Goal: Task Accomplishment & Management: Complete application form

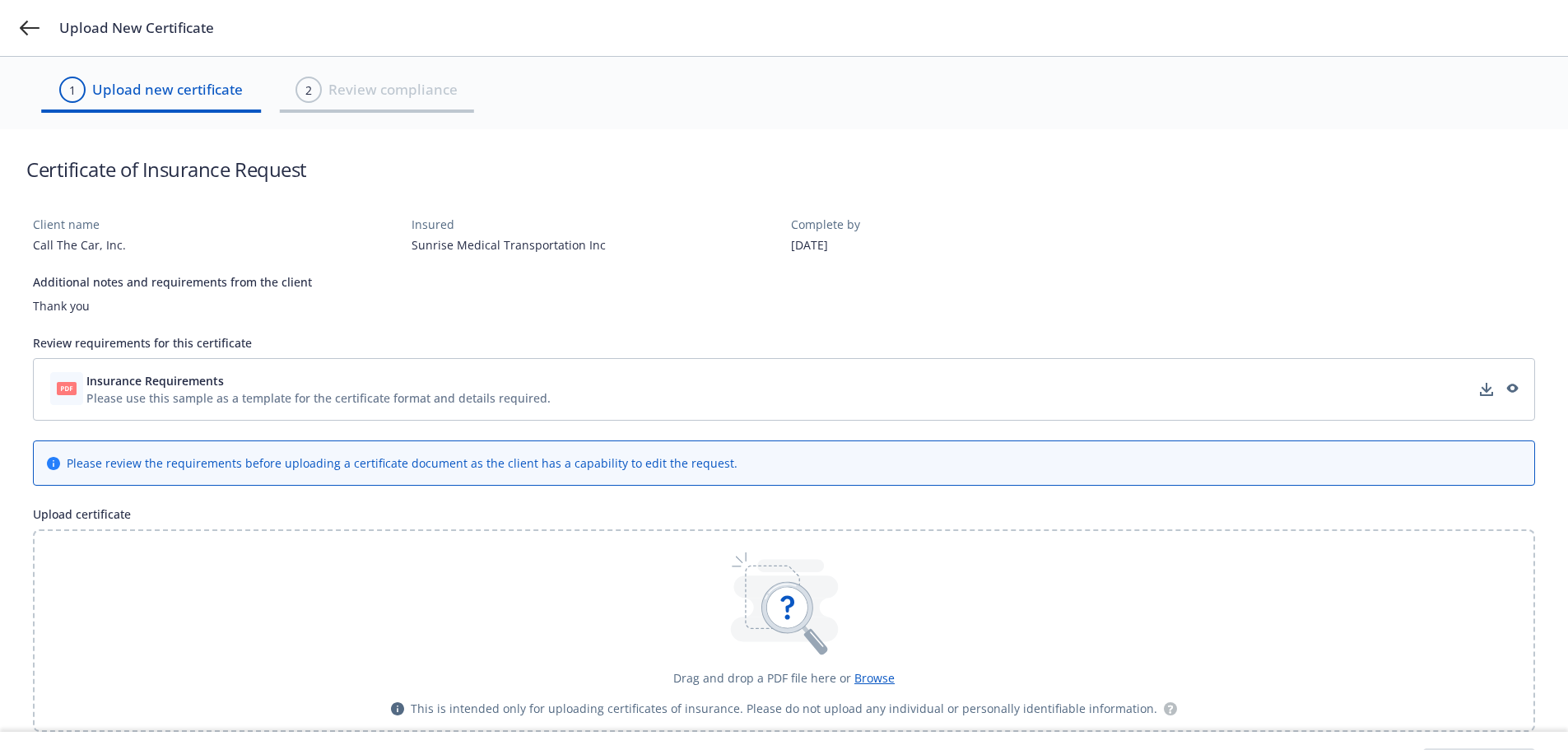
click at [220, 380] on span "Insurance Requirements" at bounding box center [155, 381] width 137 height 17
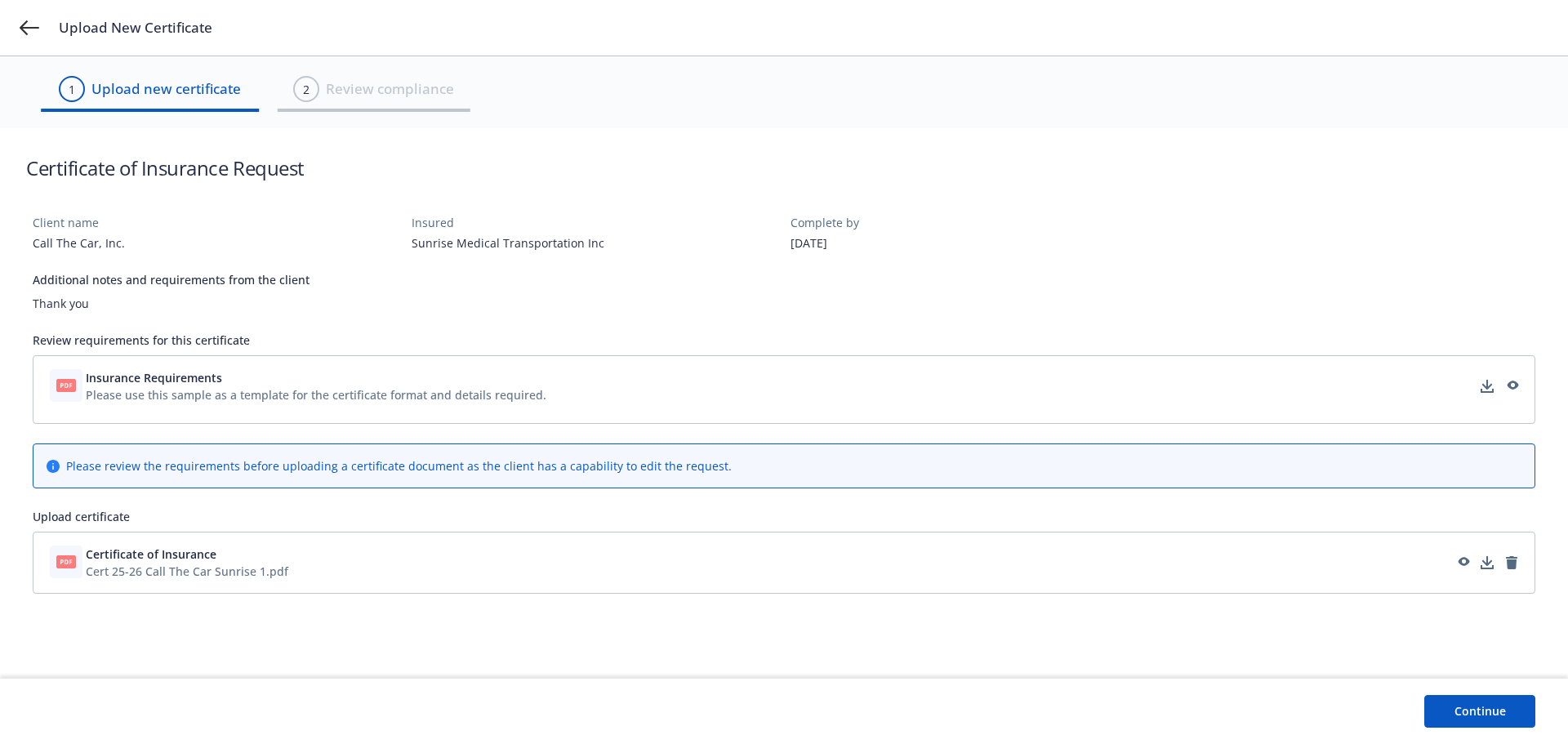
drag, startPoint x: 1493, startPoint y: 715, endPoint x: 1441, endPoint y: 703, distance: 53.4
click at [1491, 715] on button "Continue" at bounding box center [1480, 711] width 111 height 32
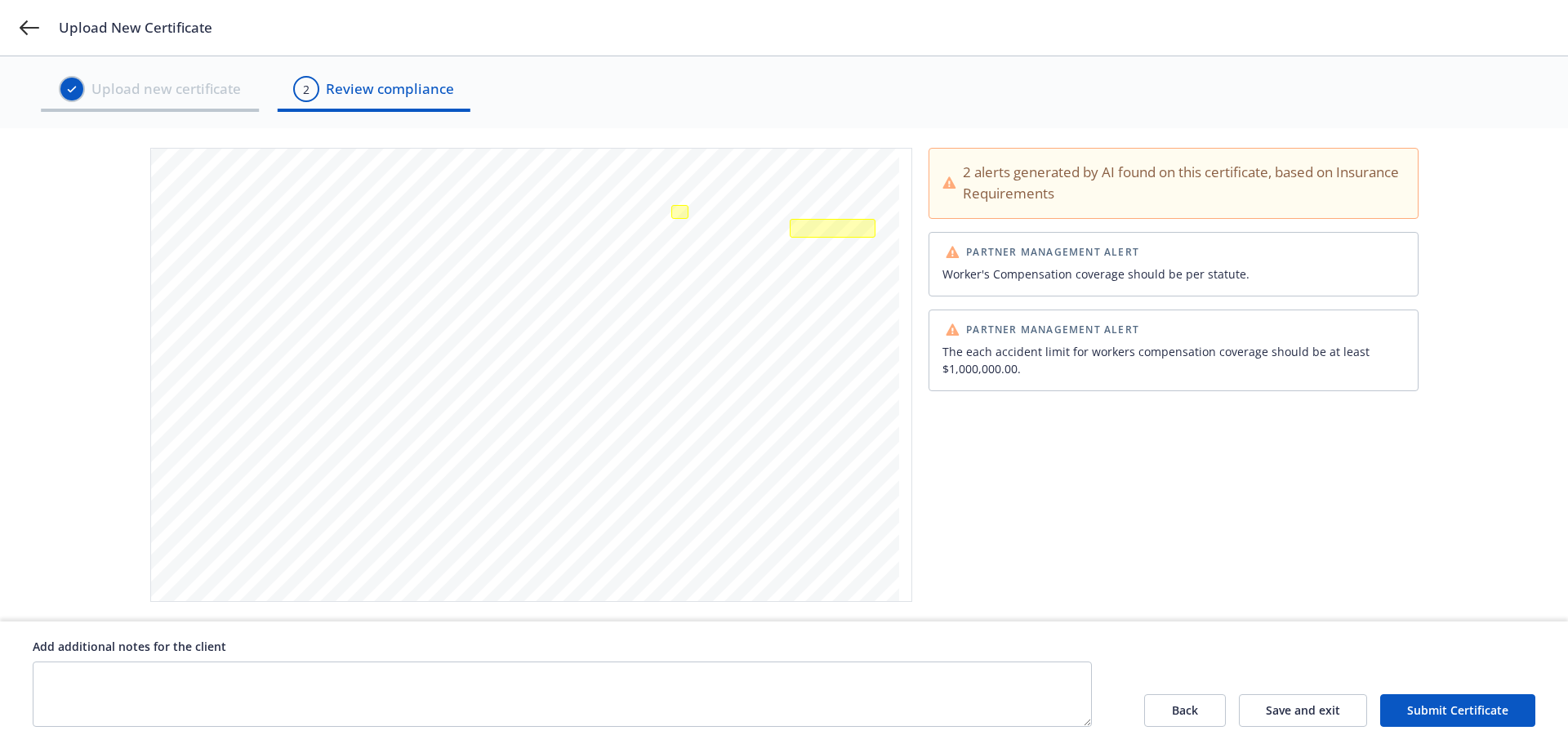
scroll to position [516, 0]
drag, startPoint x: 1502, startPoint y: 711, endPoint x: 1547, endPoint y: 694, distance: 48.1
click at [1501, 715] on button "Submit Certificate" at bounding box center [1458, 711] width 156 height 32
